Goal: Task Accomplishment & Management: Use online tool/utility

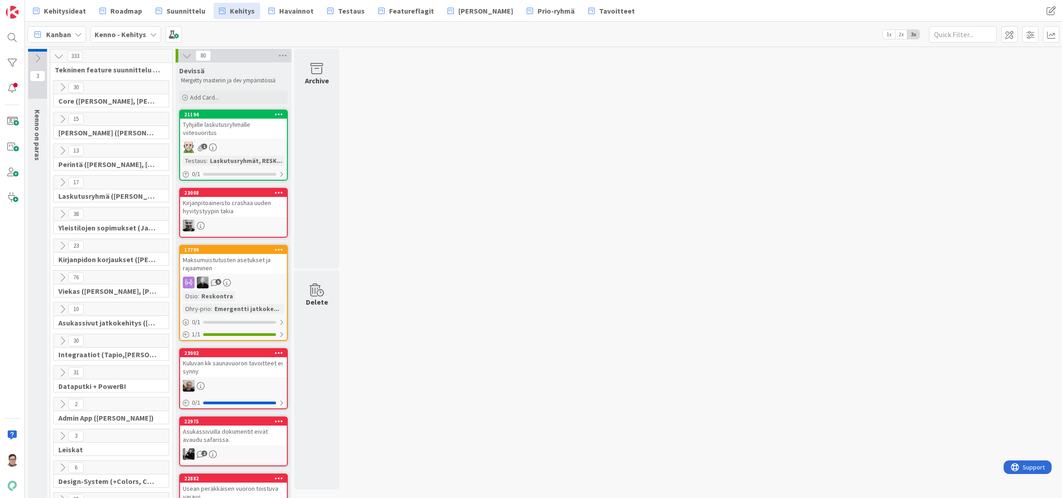
click at [63, 119] on icon at bounding box center [62, 119] width 10 height 10
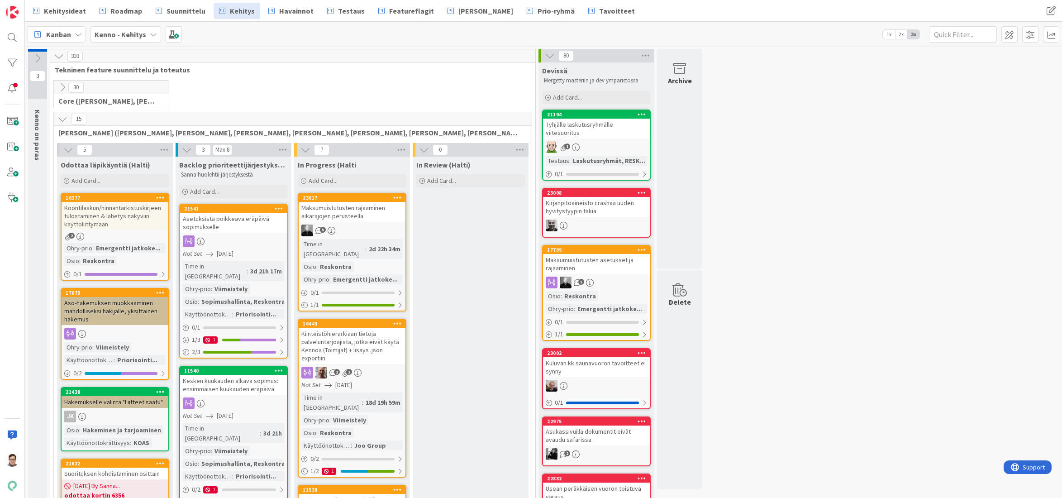
drag, startPoint x: 467, startPoint y: 473, endPoint x: 387, endPoint y: 422, distance: 94.7
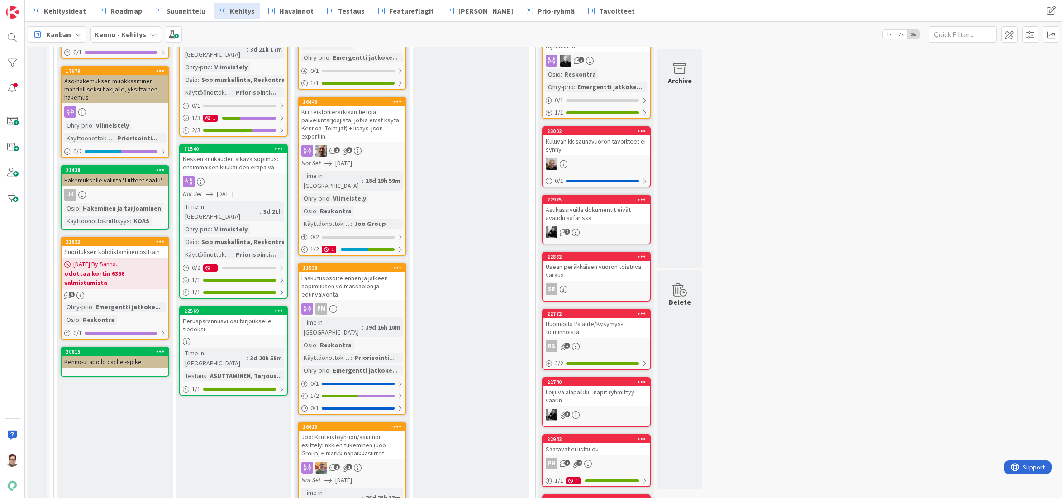
scroll to position [226, 0]
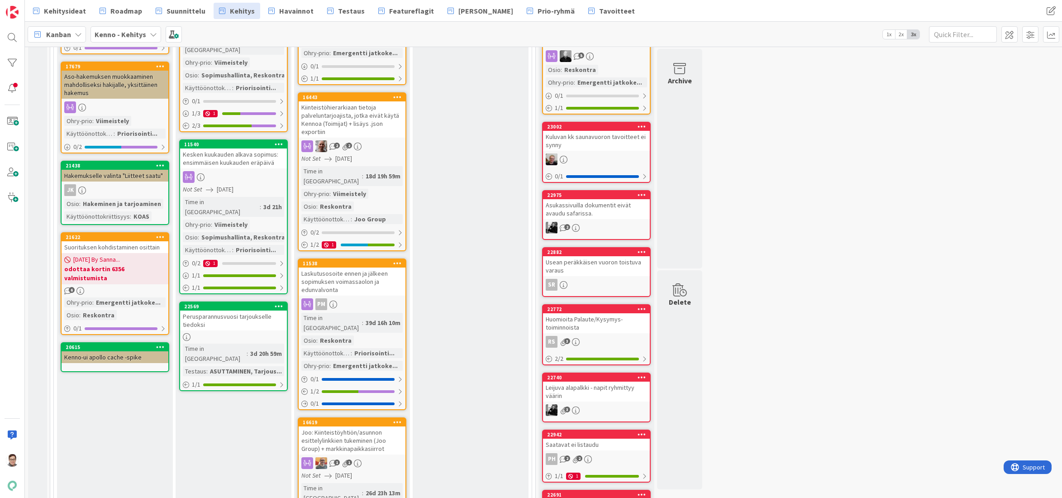
click at [463, 466] on div "In Review (Halti) Add Card..." at bounding box center [471, 459] width 116 height 1059
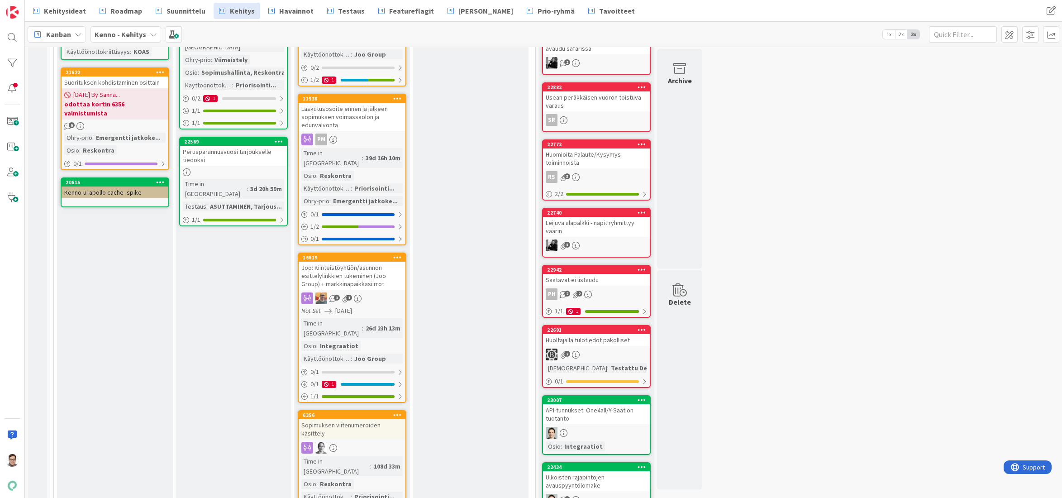
scroll to position [407, 0]
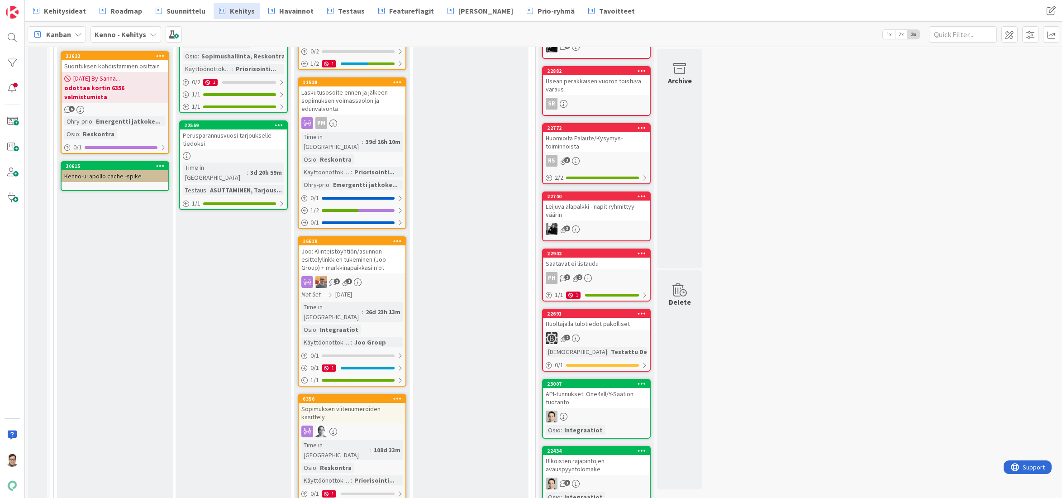
drag, startPoint x: 272, startPoint y: 471, endPoint x: 356, endPoint y: 413, distance: 102.7
click at [272, 471] on div "Backlog prioriteettijärjestyksessä (Halti) Sanna huolehtii järjestyksestä Add C…" at bounding box center [234, 278] width 116 height 1059
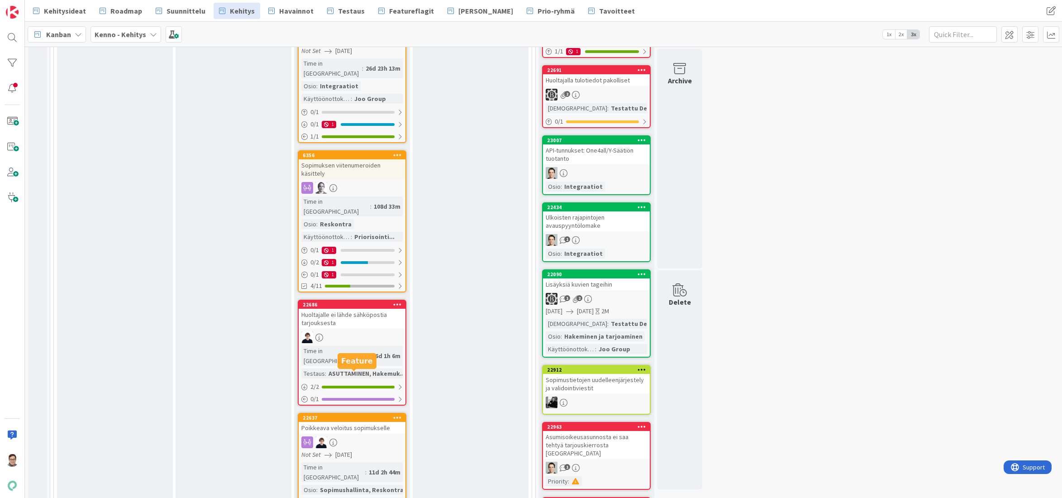
scroll to position [679, 0]
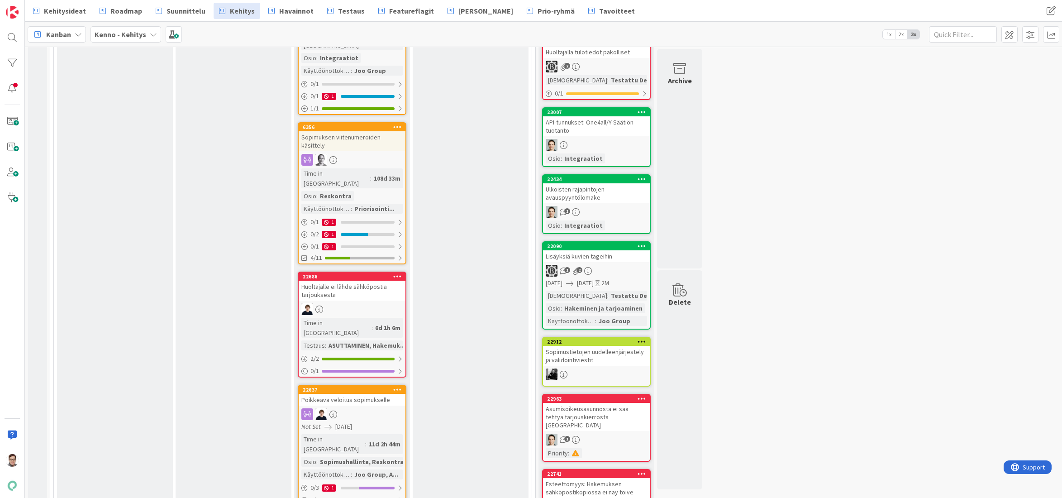
click at [385, 460] on div "In Progress (Halti Add Card... 23017 Maksumuistutusten rajaaminen aikarajojen p…" at bounding box center [352, 7] width 116 height 1059
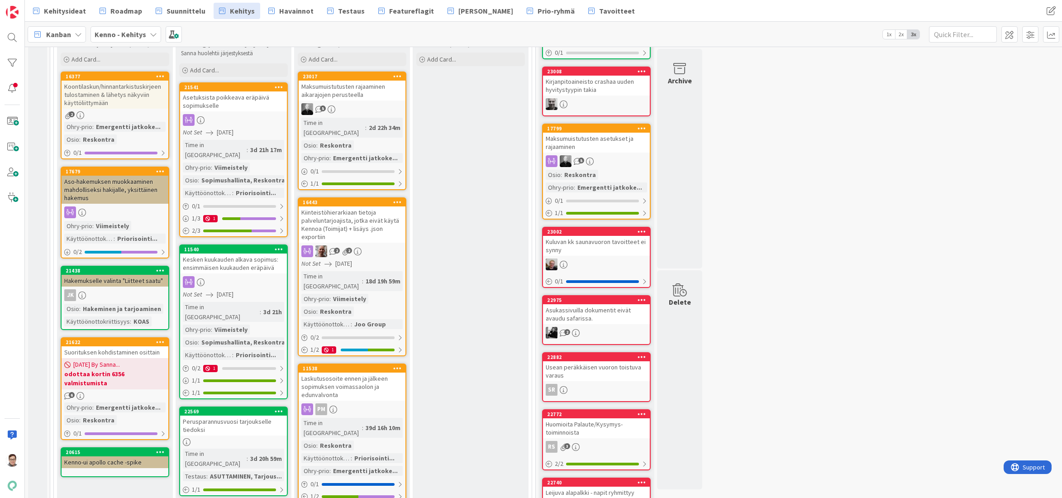
scroll to position [0, 0]
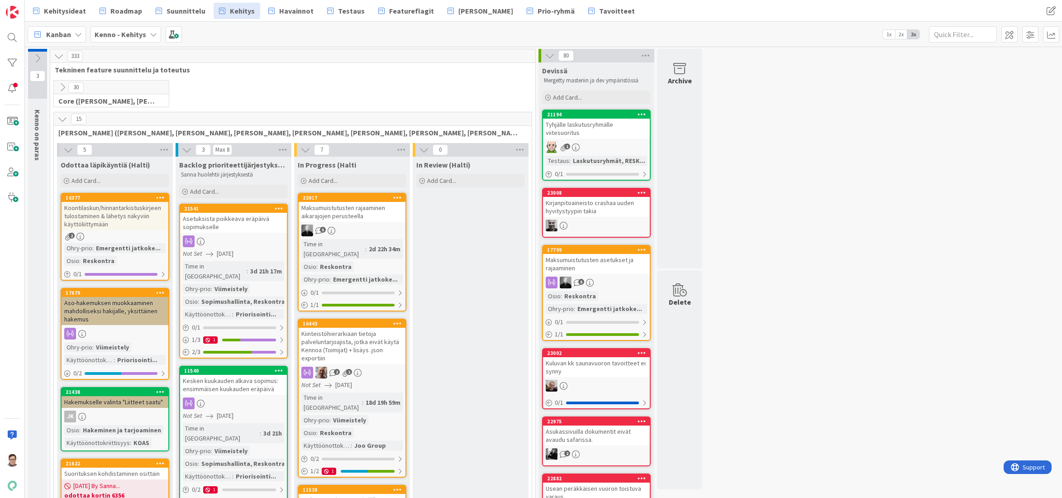
drag, startPoint x: 470, startPoint y: 475, endPoint x: 442, endPoint y: 460, distance: 31.4
drag, startPoint x: 470, startPoint y: 482, endPoint x: 463, endPoint y: 479, distance: 7.3
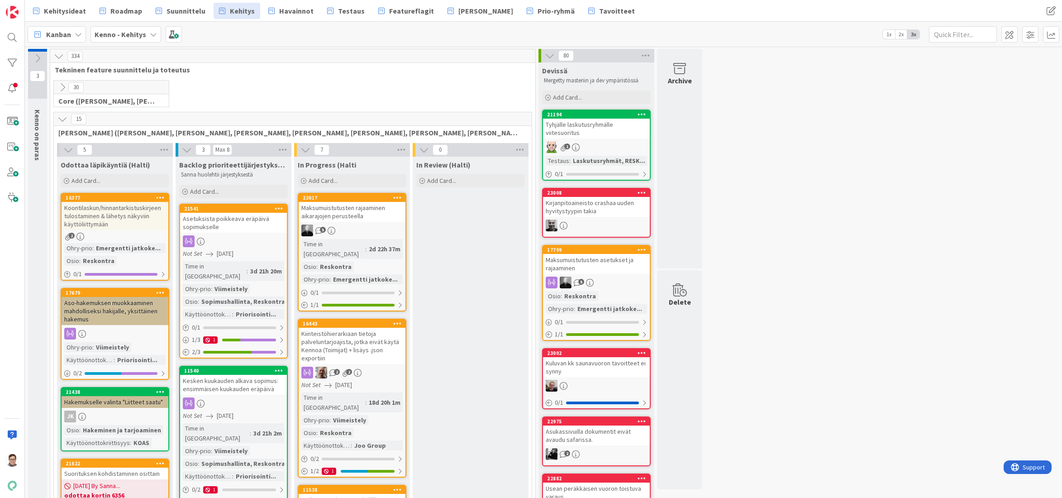
click at [64, 120] on icon at bounding box center [62, 119] width 10 height 10
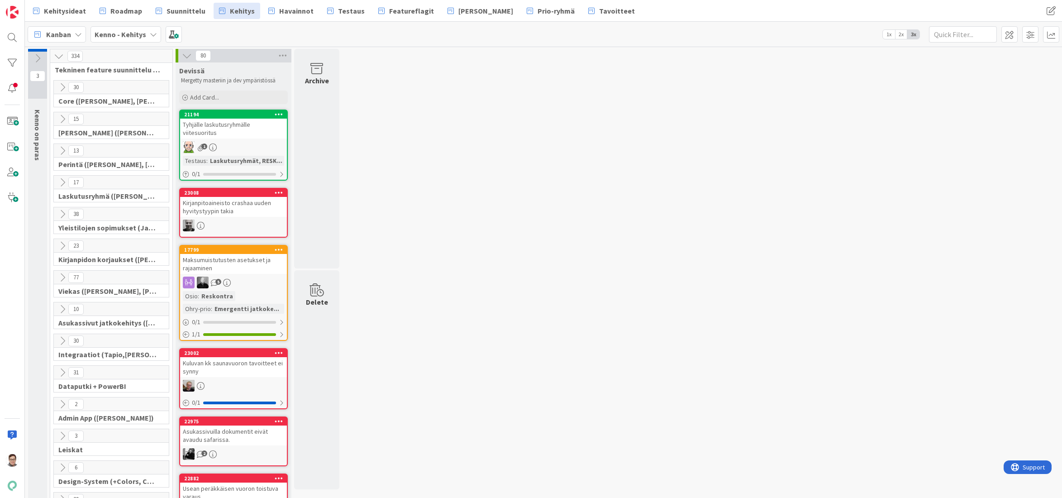
drag, startPoint x: 387, startPoint y: 473, endPoint x: 382, endPoint y: 466, distance: 7.8
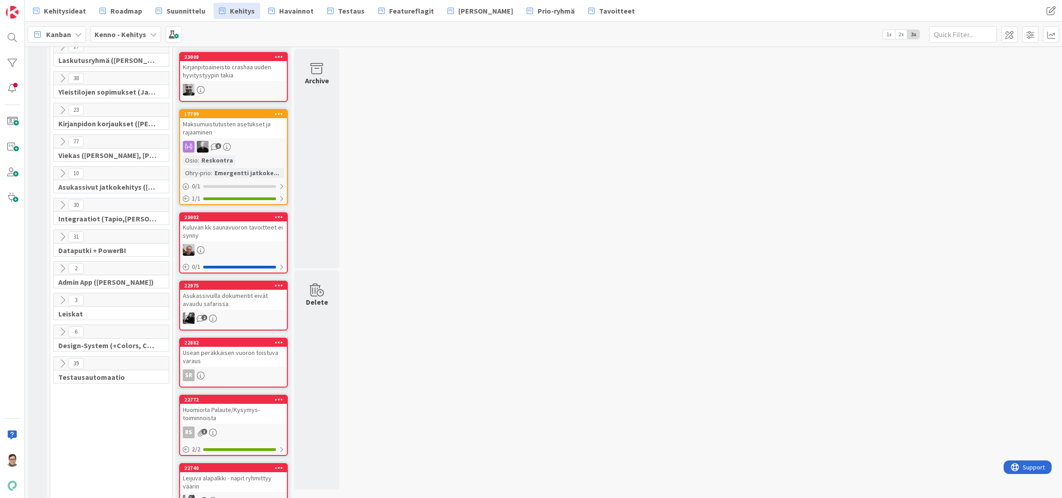
scroll to position [181, 0]
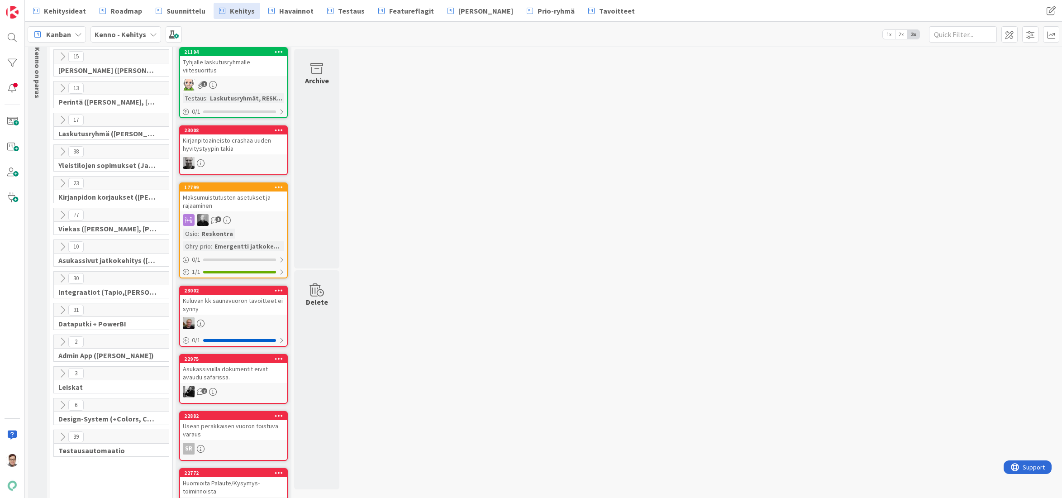
scroll to position [0, 0]
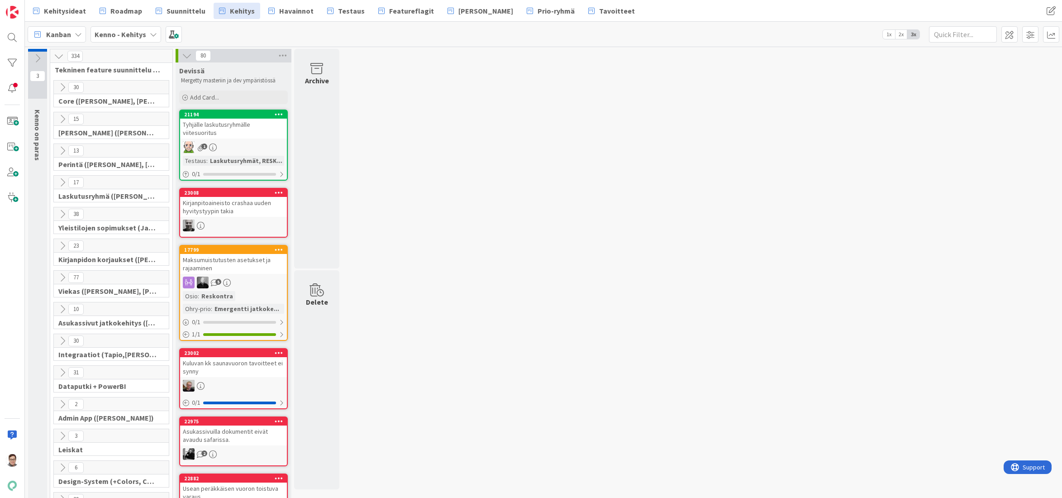
click at [61, 117] on icon at bounding box center [62, 119] width 10 height 10
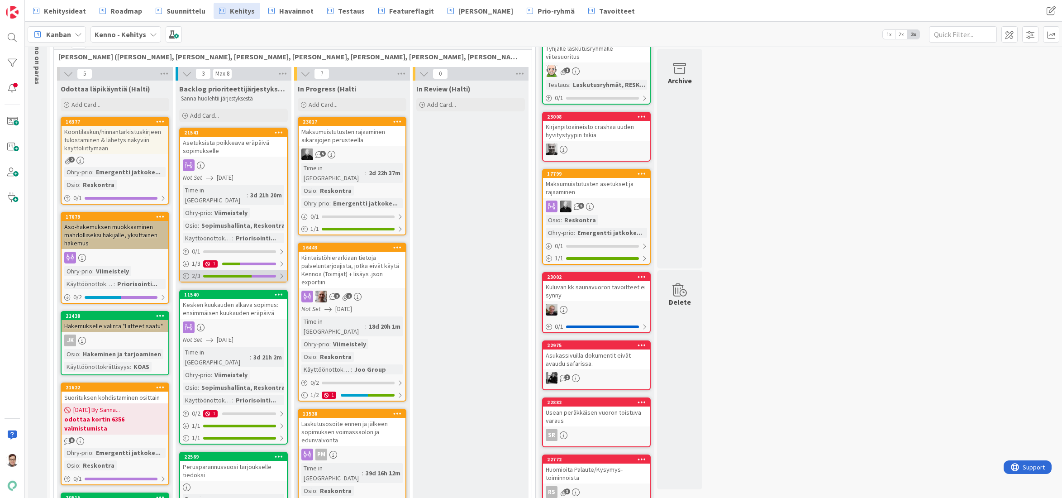
scroll to position [45, 0]
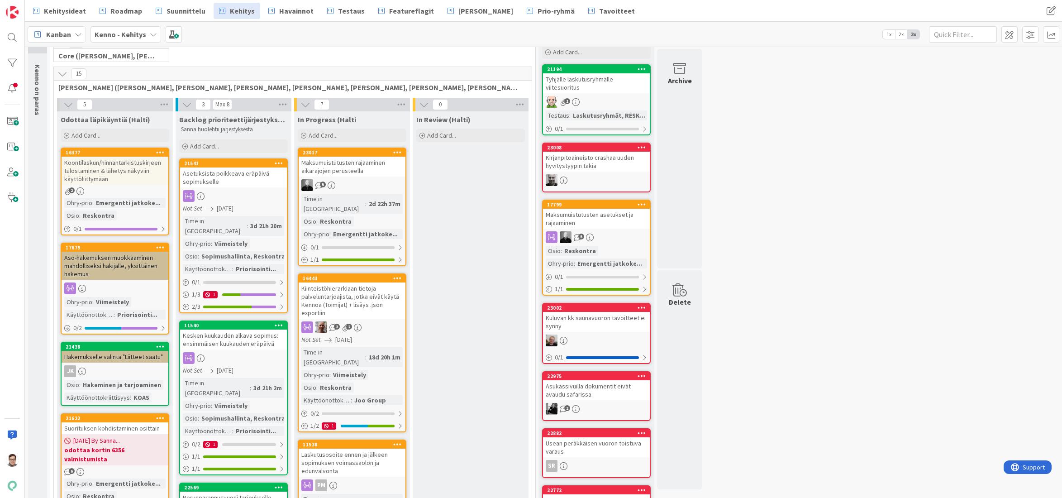
drag, startPoint x: 484, startPoint y: 477, endPoint x: 452, endPoint y: 473, distance: 32.3
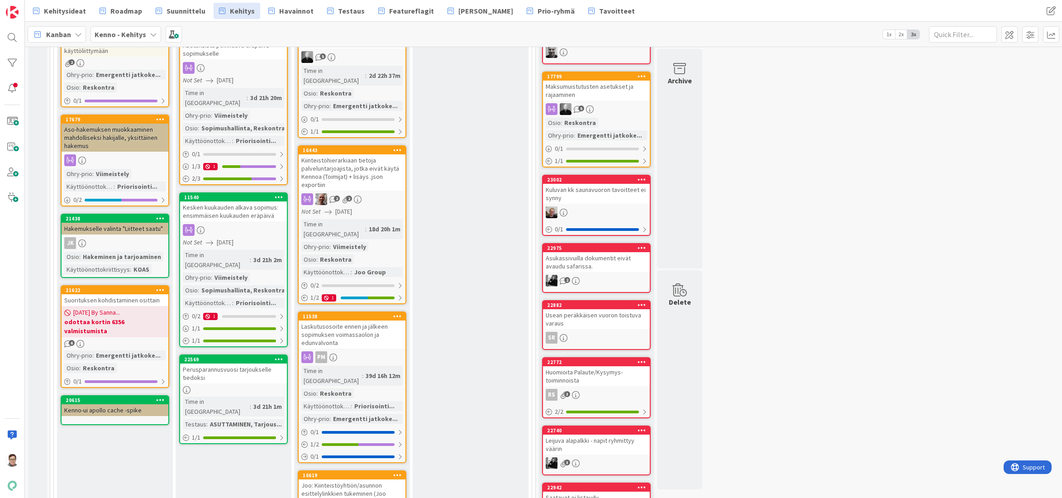
scroll to position [181, 0]
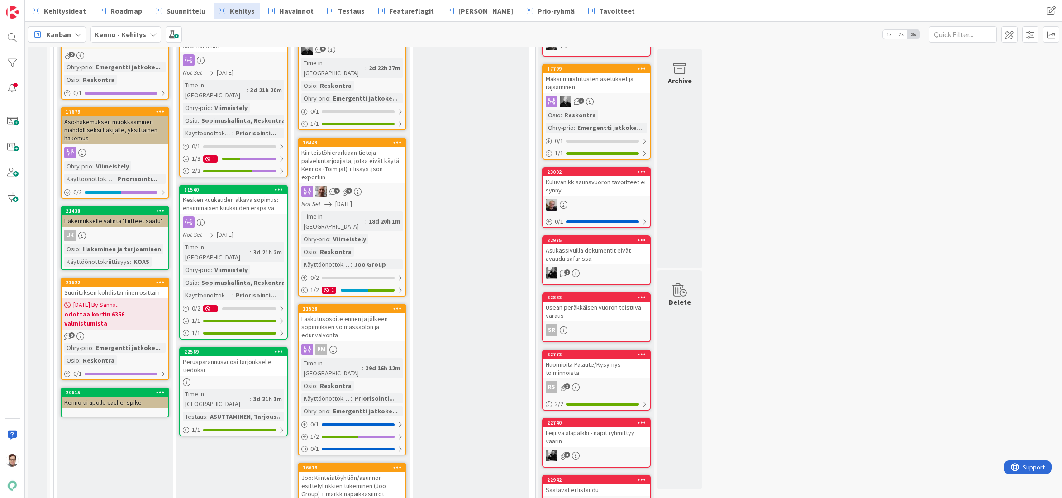
click at [491, 470] on div "In Review (Halti) Add Card..." at bounding box center [471, 505] width 116 height 1059
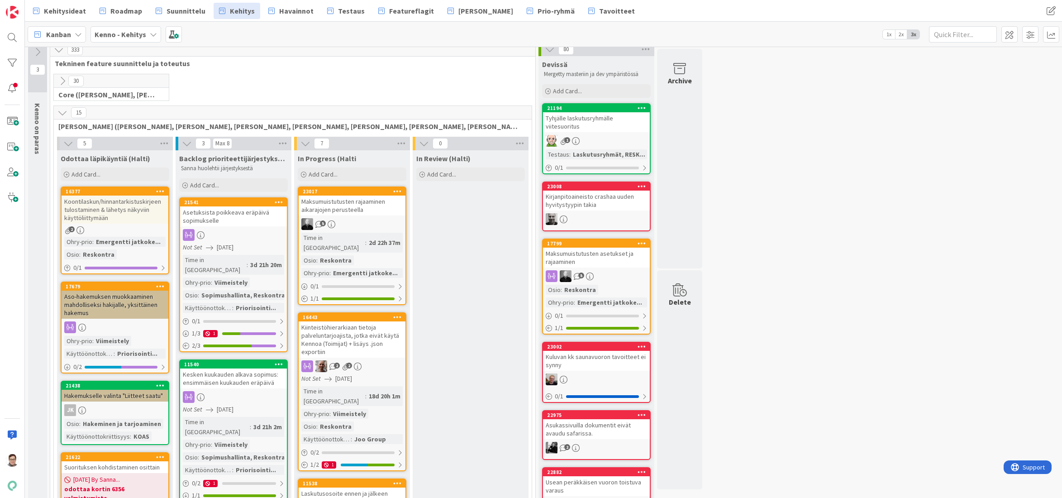
scroll to position [0, 0]
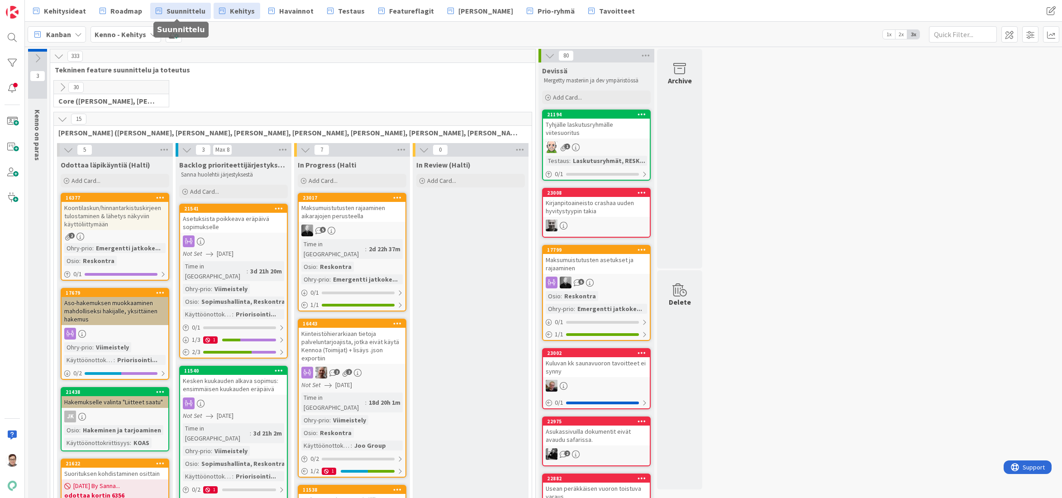
click at [188, 12] on span "Suunnittelu" at bounding box center [185, 10] width 39 height 11
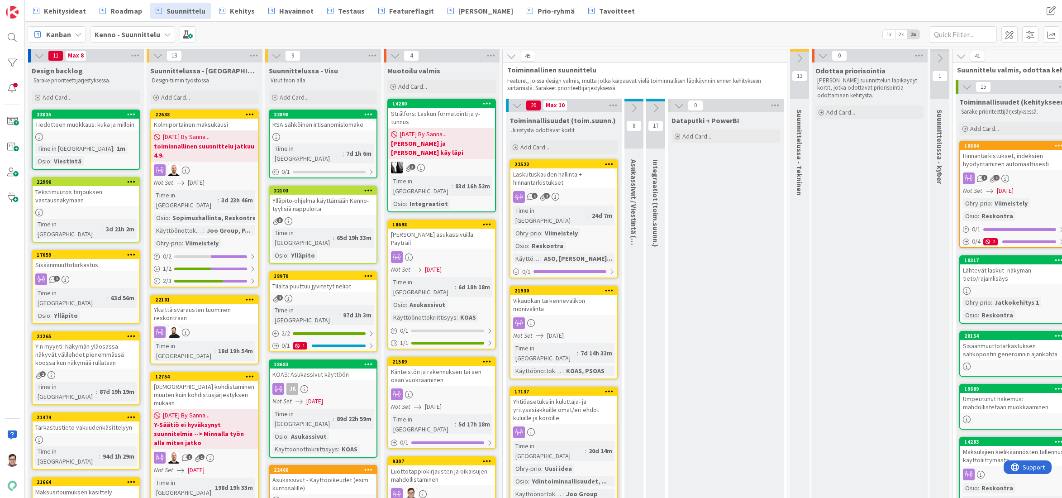
scroll to position [0, 136]
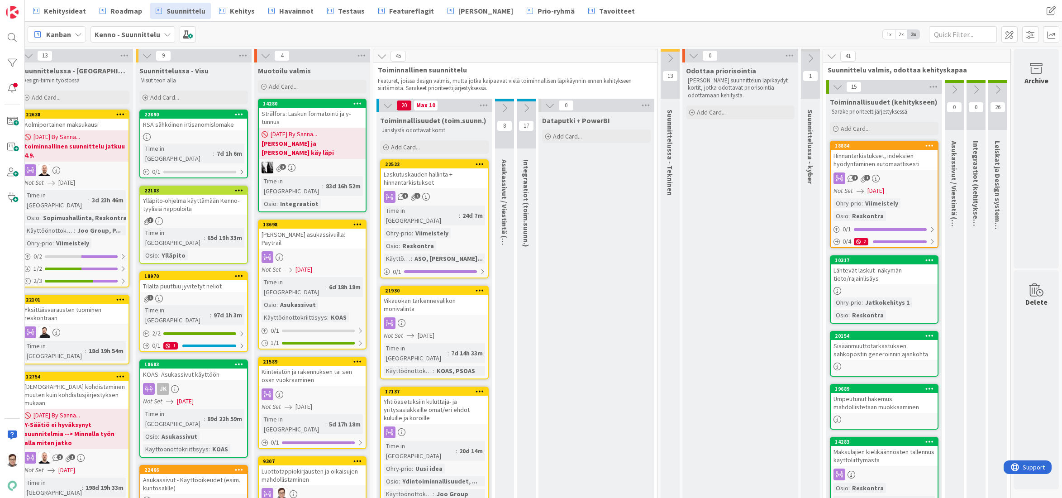
drag, startPoint x: 579, startPoint y: 471, endPoint x: 547, endPoint y: 464, distance: 33.0
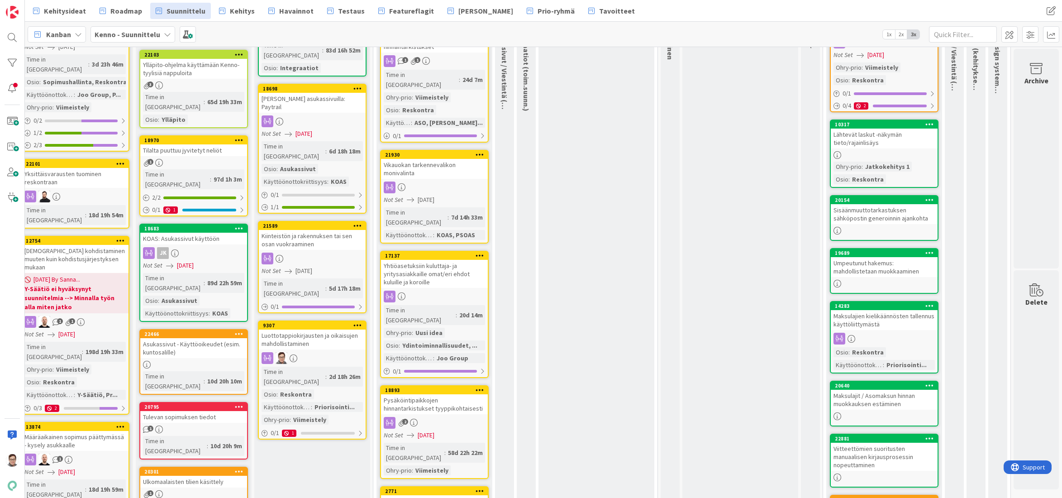
scroll to position [181, 136]
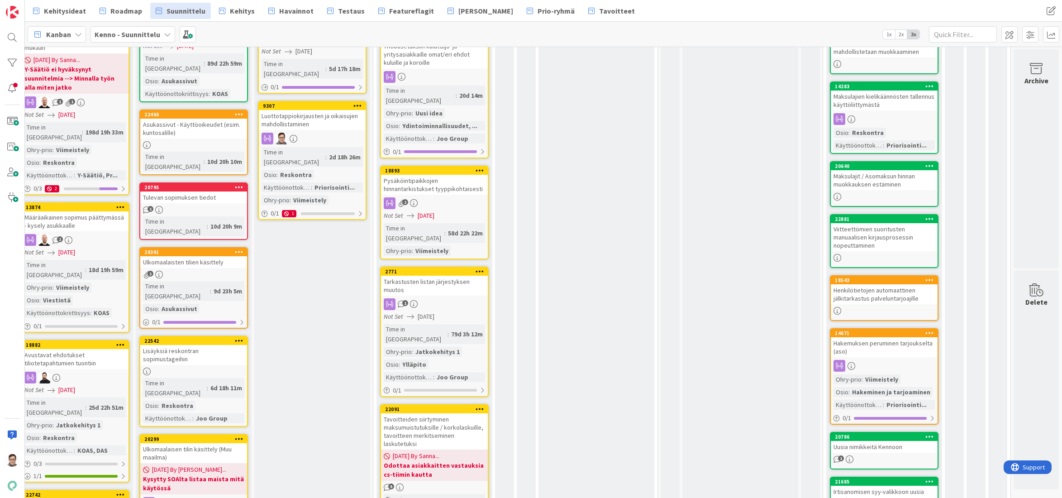
scroll to position [317, 136]
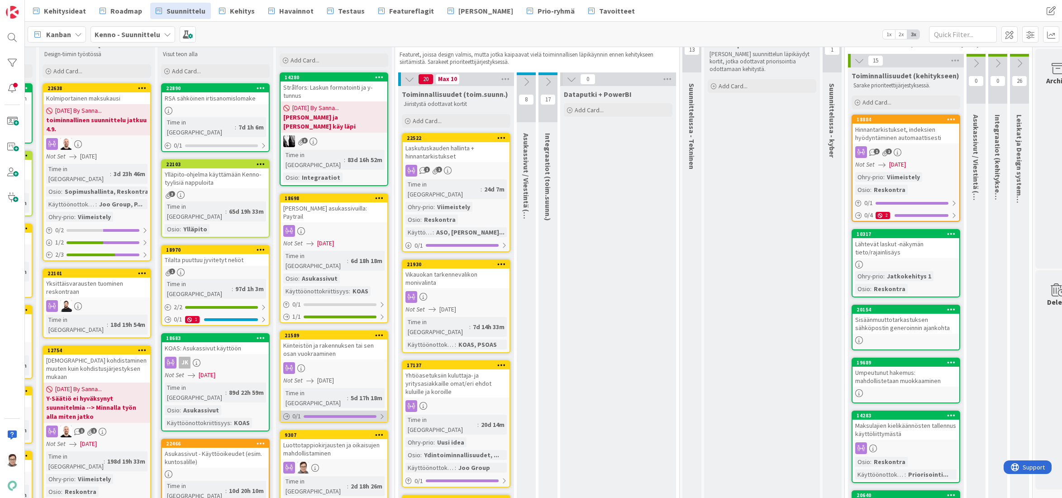
scroll to position [0, 108]
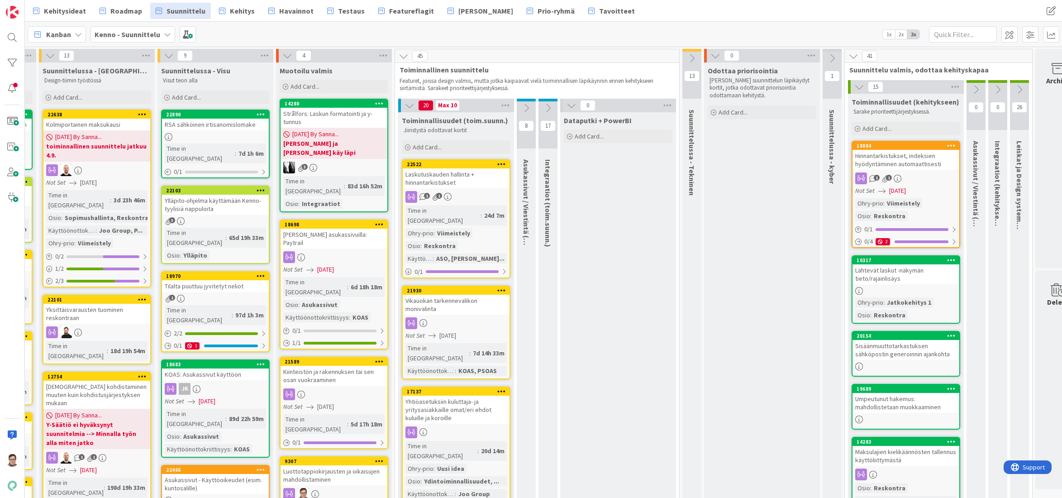
drag, startPoint x: 608, startPoint y: 473, endPoint x: 584, endPoint y: 464, distance: 26.5
click at [14, 246] on div at bounding box center [12, 249] width 25 height 498
